Goal: Check status: Check status

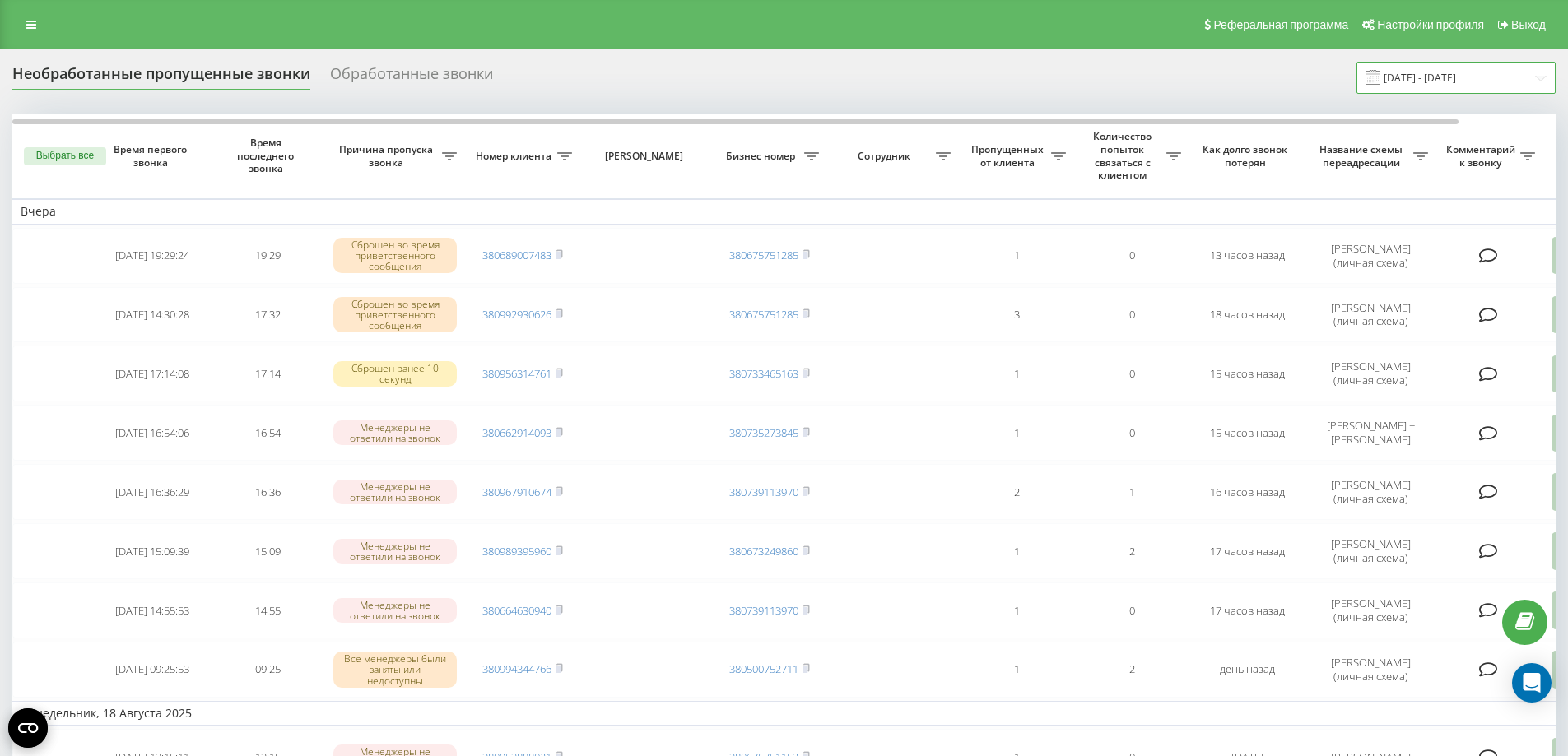
click at [1485, 84] on input "[DATE] - [DATE]" at bounding box center [1456, 77] width 199 height 32
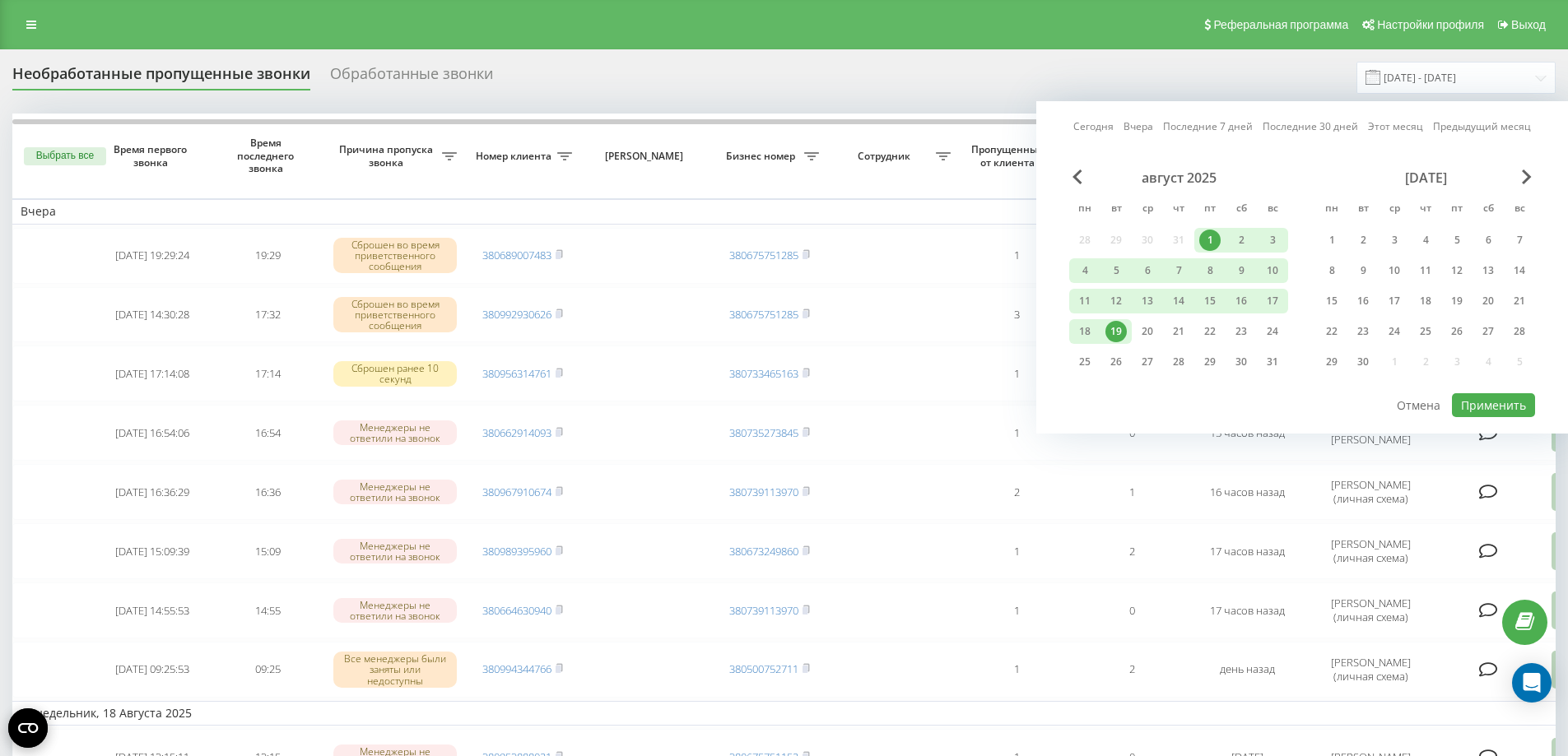
click at [1208, 243] on div "1" at bounding box center [1209, 240] width 21 height 21
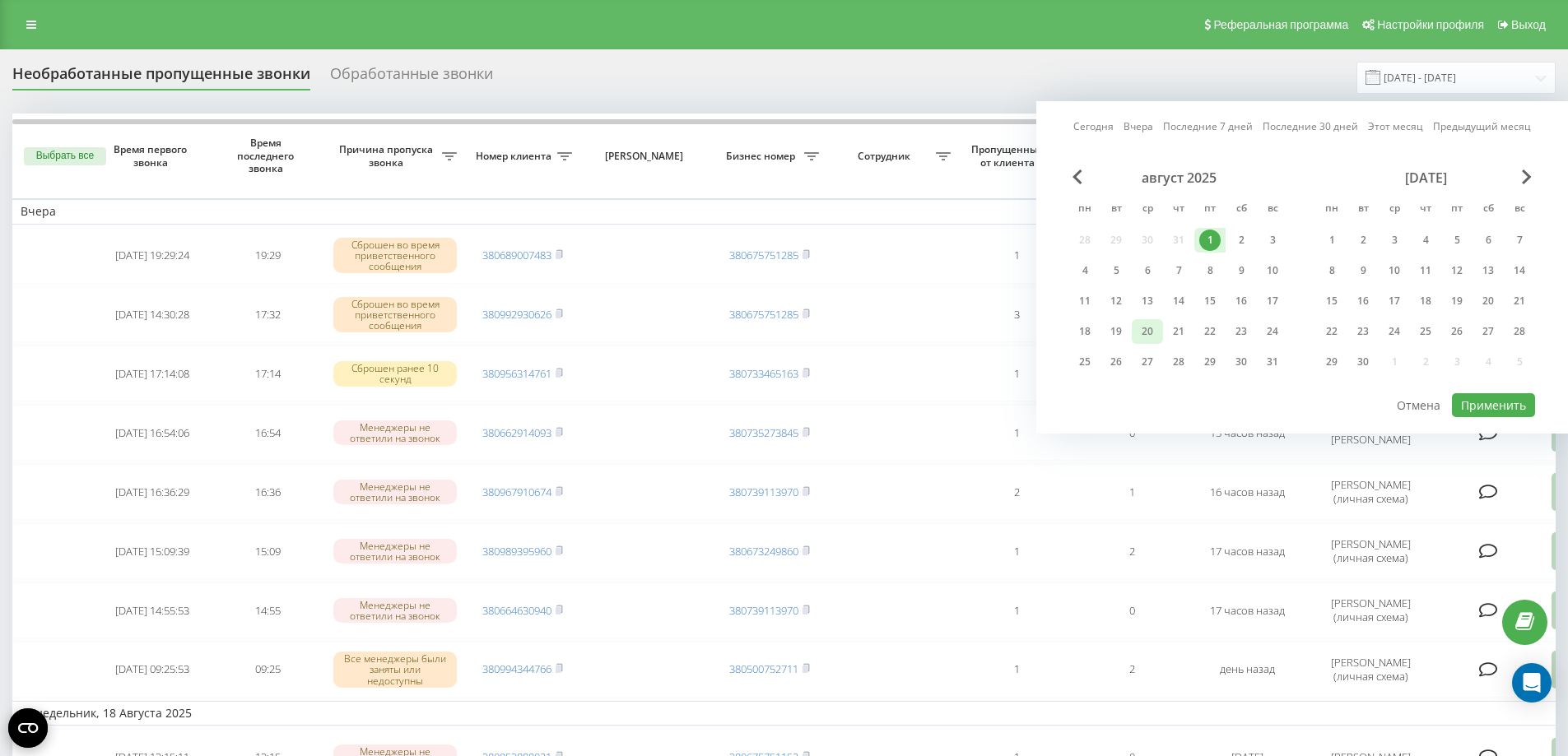
click at [1158, 331] on div "20" at bounding box center [1147, 331] width 32 height 25
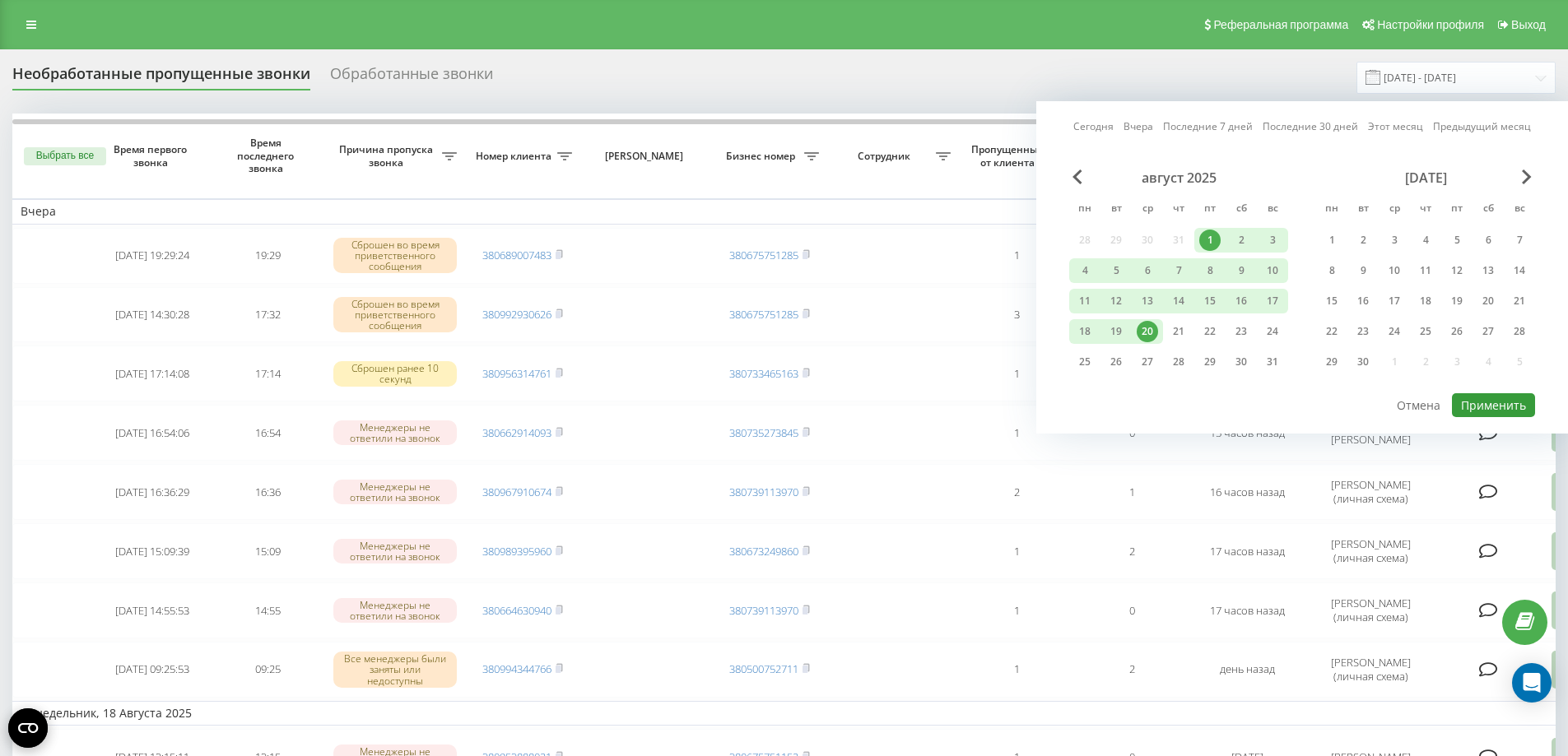
click at [1483, 399] on button "Применить" at bounding box center [1494, 405] width 83 height 24
type input "[DATE] - [DATE]"
